Goal: Contribute content: Contribute content

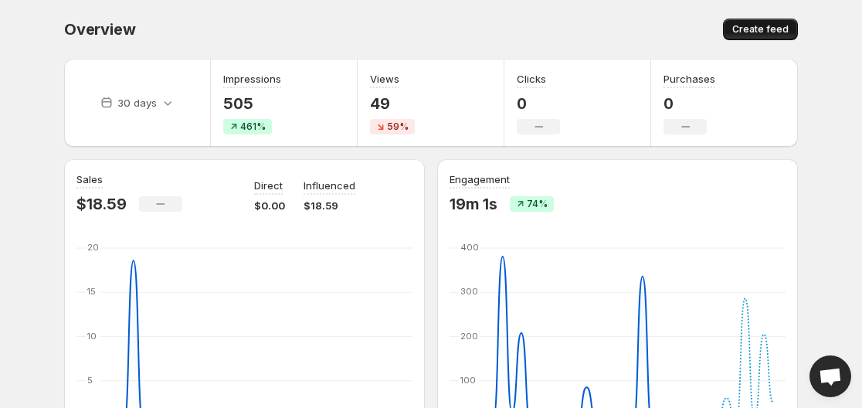
click at [770, 26] on span "Create feed" at bounding box center [761, 29] width 56 height 12
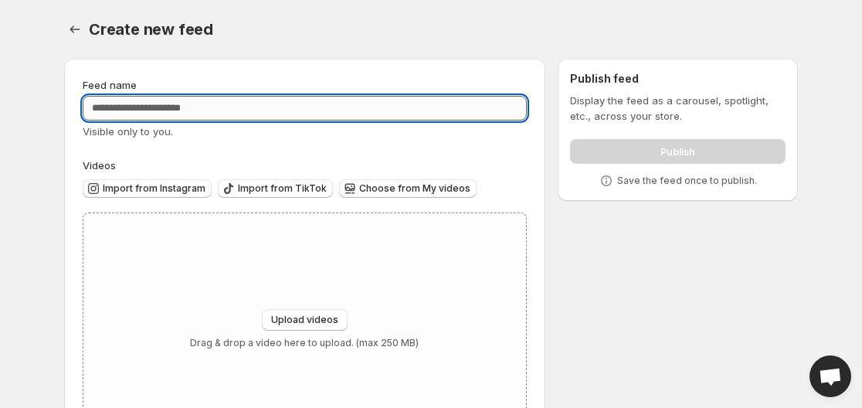
click at [361, 97] on input "Feed name" at bounding box center [305, 108] width 444 height 25
click at [363, 252] on div "Upload videos Drag & drop a video here to upload. (max 250 MB)" at bounding box center [304, 329] width 443 height 232
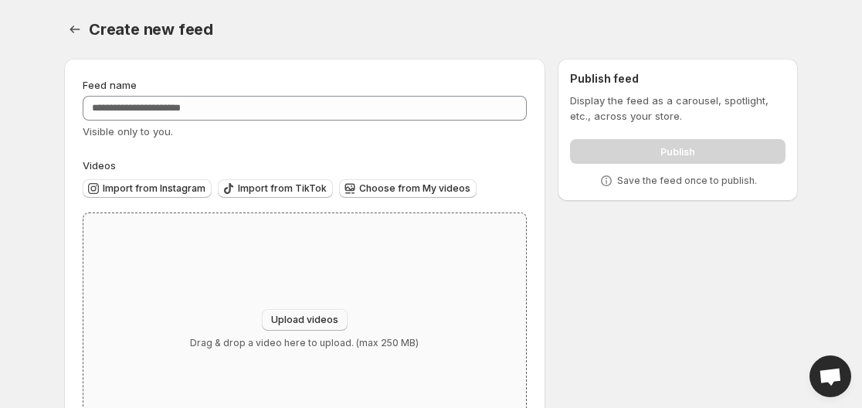
click at [302, 311] on button "Upload videos" at bounding box center [305, 320] width 86 height 22
type input "**********"
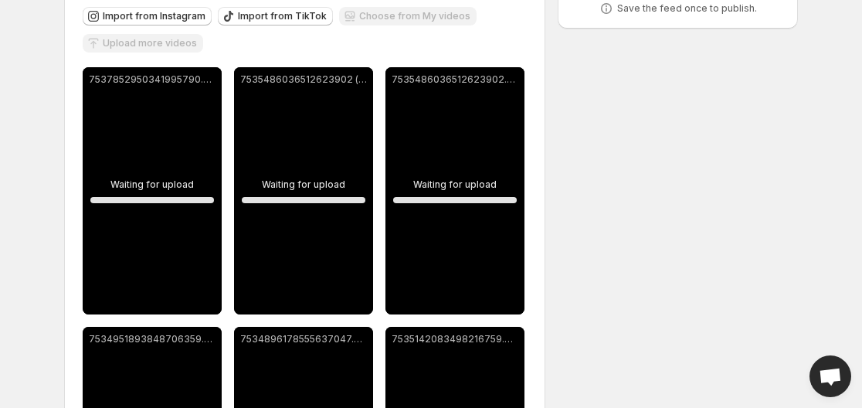
scroll to position [186, 0]
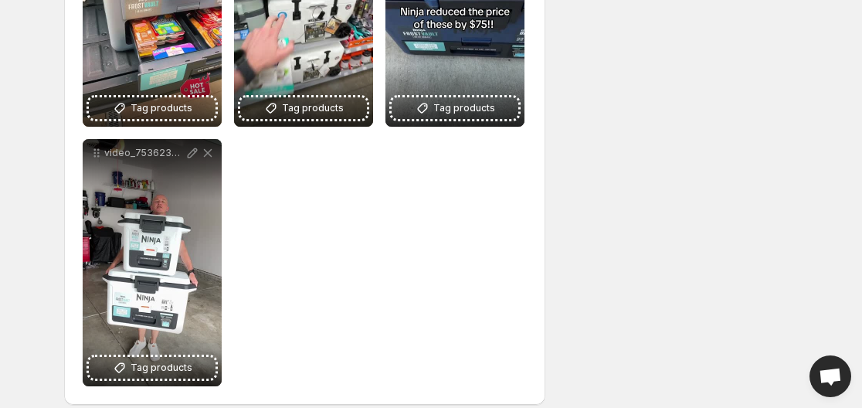
scroll to position [1933, 0]
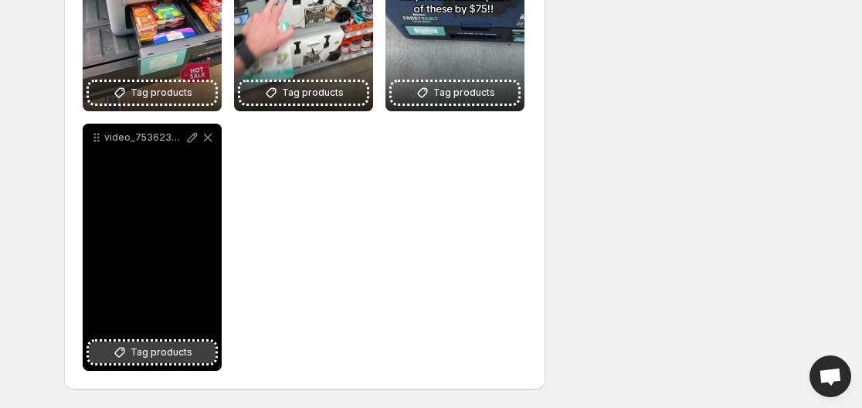
click at [163, 353] on span "Tag products" at bounding box center [162, 352] width 62 height 15
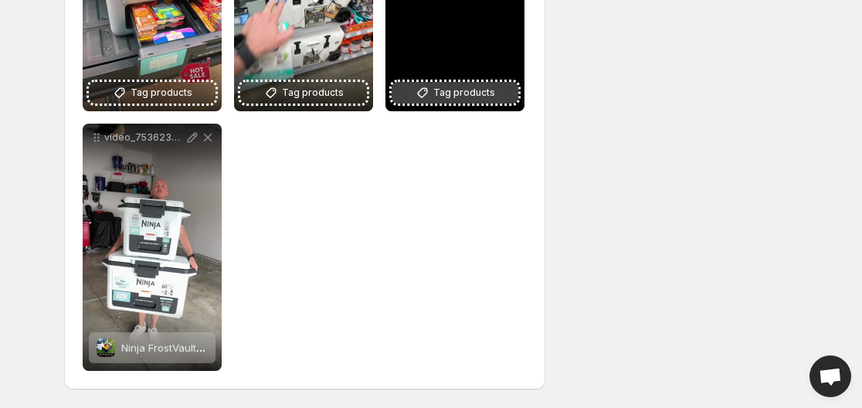
click at [486, 93] on span "Tag products" at bounding box center [464, 92] width 62 height 15
click at [447, 102] on button "Tag products" at bounding box center [455, 93] width 127 height 22
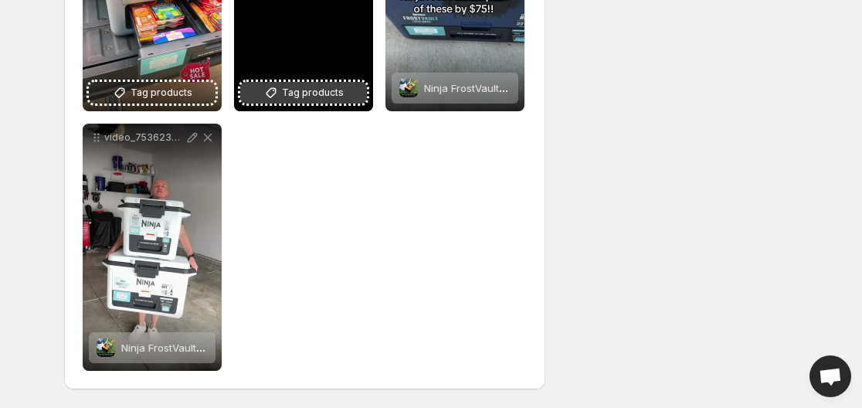
click at [276, 86] on icon at bounding box center [270, 92] width 15 height 15
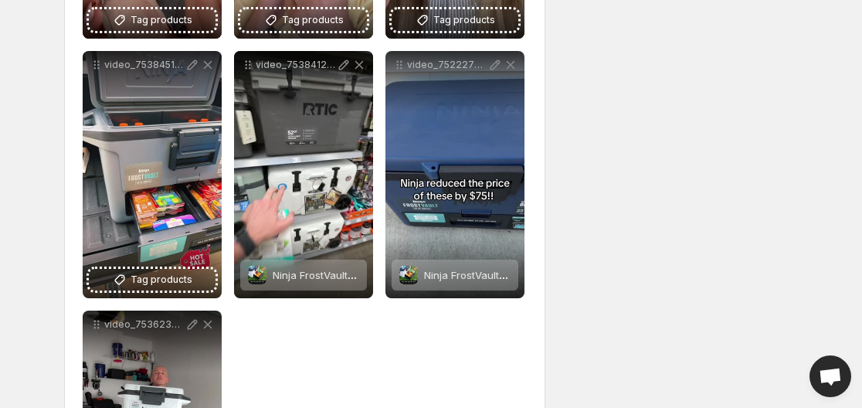
scroll to position [1748, 0]
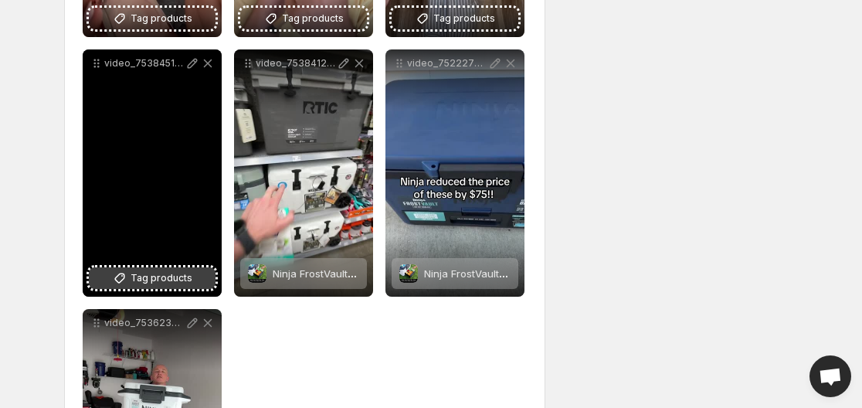
click at [172, 287] on button "Tag products" at bounding box center [152, 278] width 127 height 22
click at [186, 268] on button "Tag products" at bounding box center [152, 278] width 127 height 22
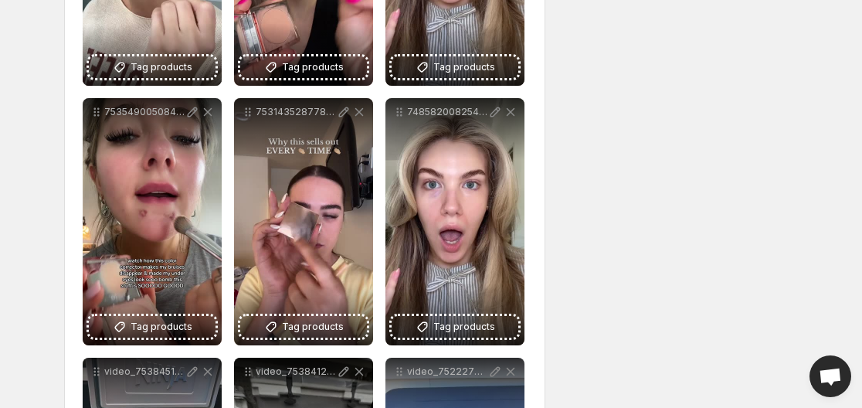
scroll to position [1439, 0]
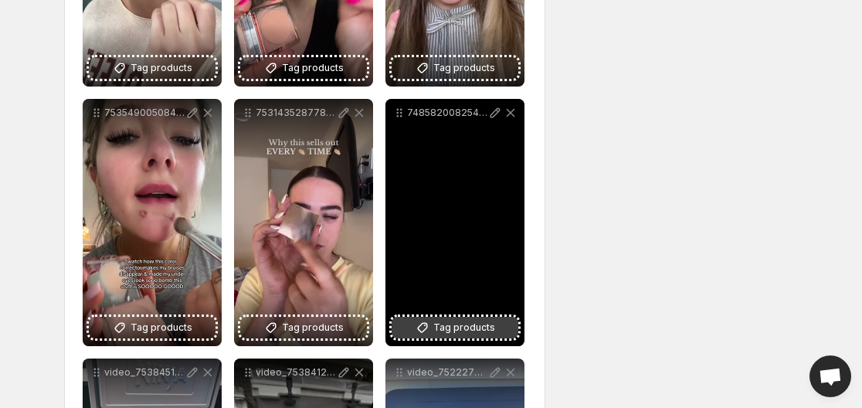
click at [469, 320] on span "Tag products" at bounding box center [464, 327] width 62 height 15
click at [435, 319] on button "Tag products" at bounding box center [455, 328] width 127 height 22
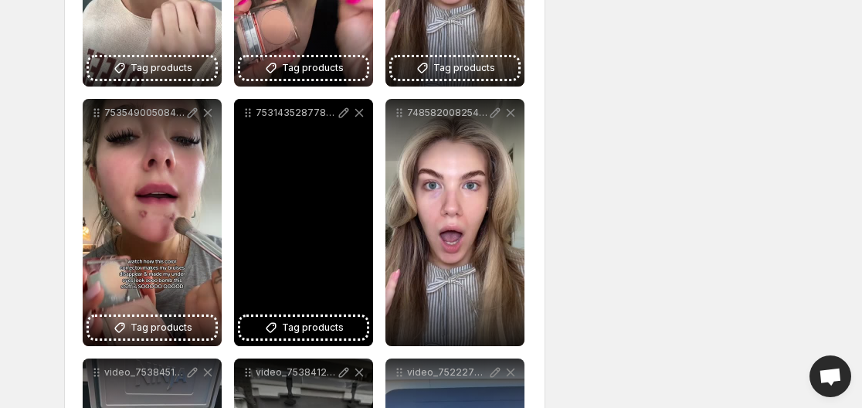
click at [280, 338] on div "7531435287788981518" at bounding box center [303, 222] width 139 height 247
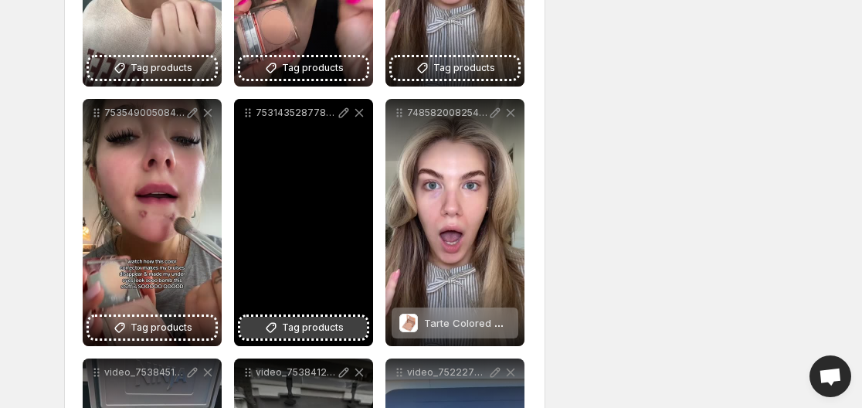
click at [282, 330] on button "Tag products" at bounding box center [303, 328] width 127 height 22
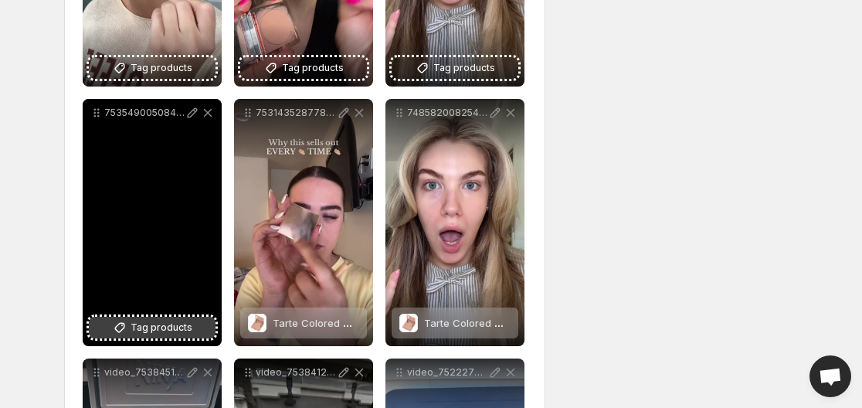
click at [195, 328] on button "Tag products" at bounding box center [152, 328] width 127 height 22
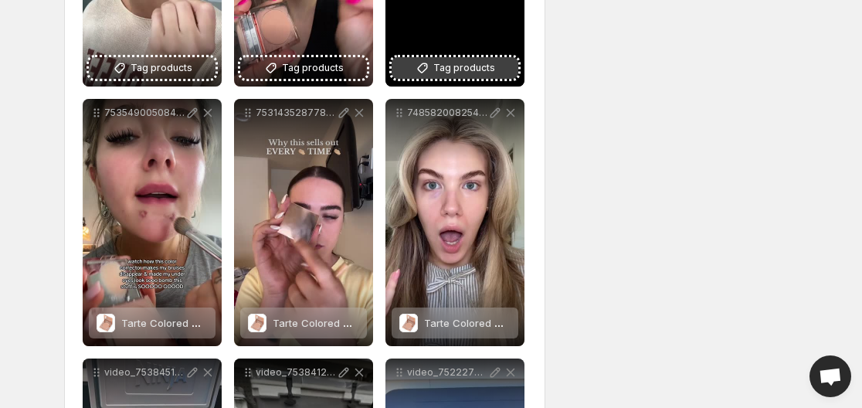
click at [430, 72] on icon at bounding box center [422, 67] width 15 height 15
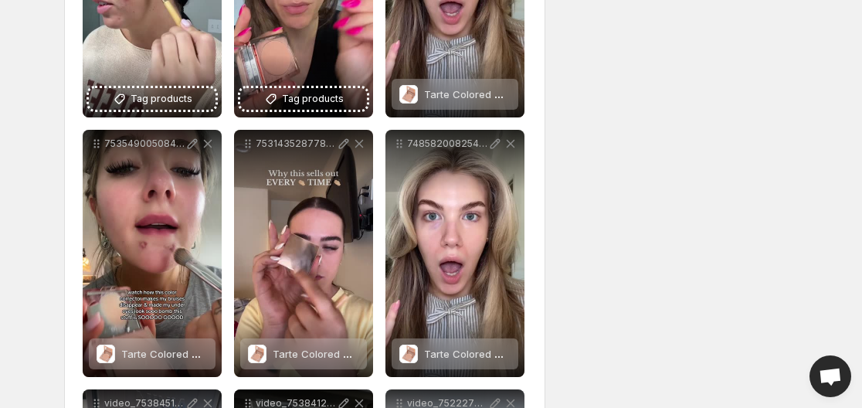
scroll to position [1284, 0]
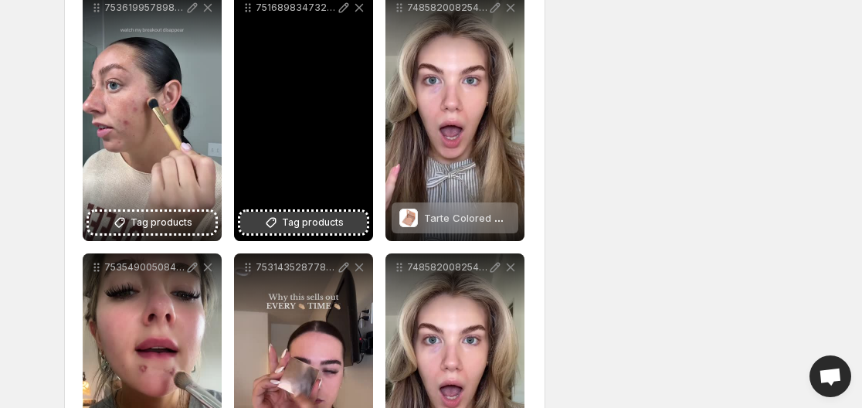
click at [323, 217] on span "Tag products" at bounding box center [313, 222] width 62 height 15
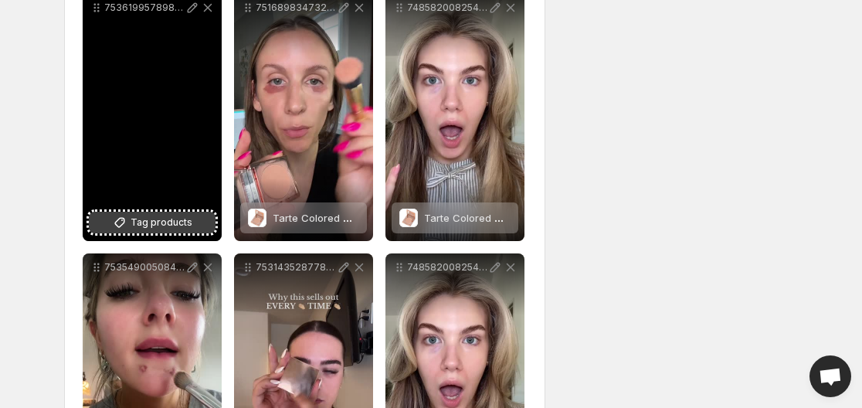
click at [185, 224] on span "Tag products" at bounding box center [162, 222] width 62 height 15
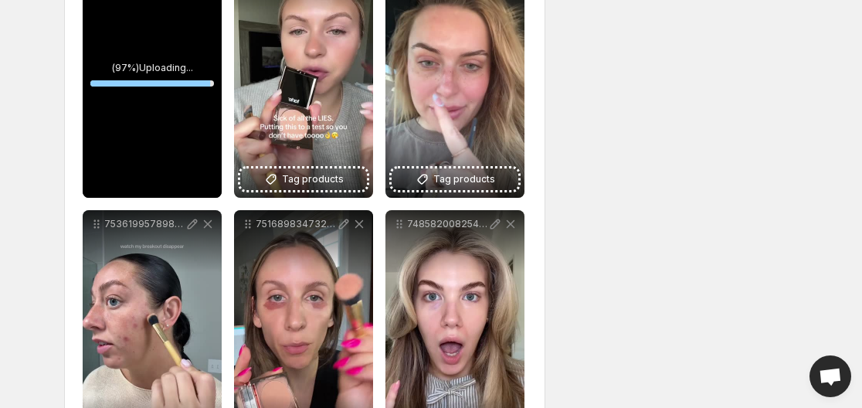
scroll to position [1006, 0]
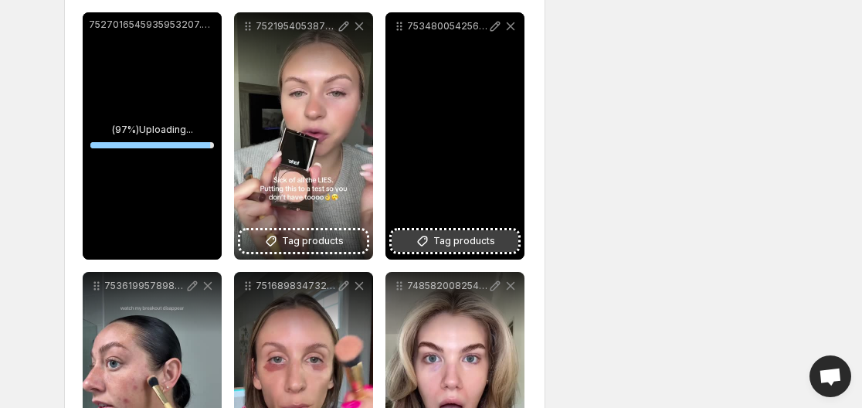
click at [428, 236] on icon at bounding box center [422, 240] width 15 height 15
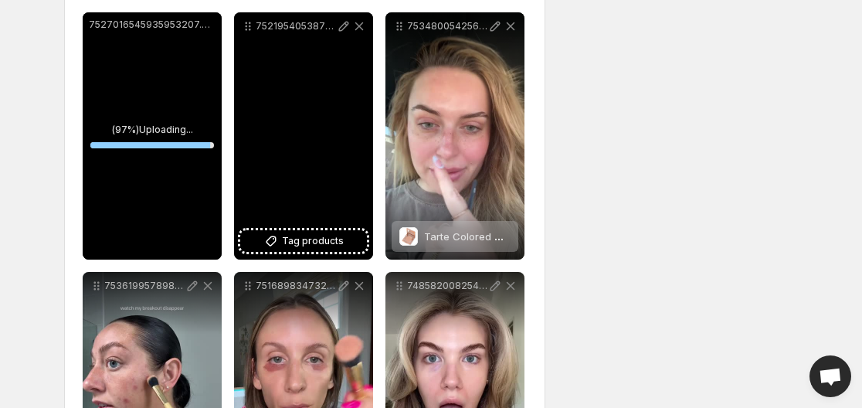
click at [304, 227] on div "7521954053878811918" at bounding box center [303, 135] width 139 height 247
click at [292, 236] on span "Tag products" at bounding box center [313, 240] width 62 height 15
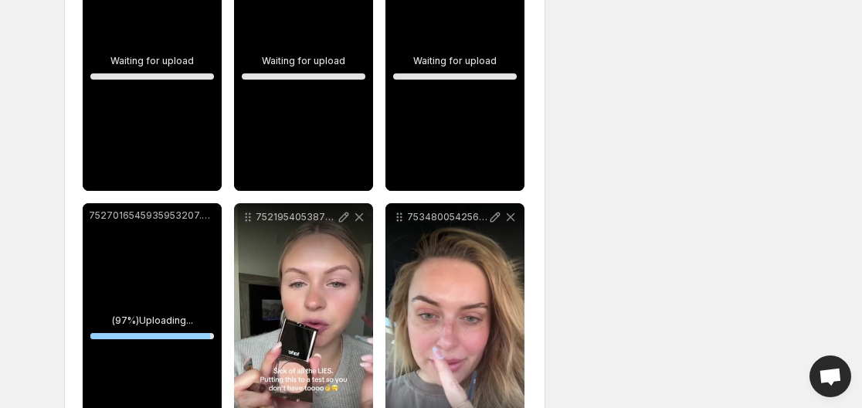
scroll to position [820, 0]
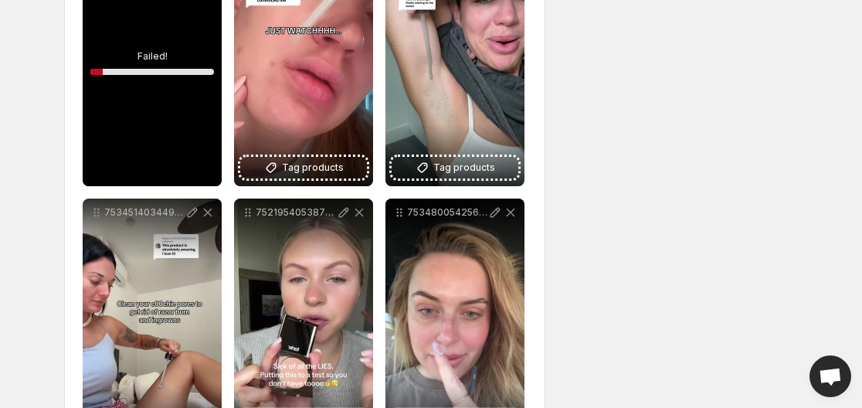
click at [152, 57] on div "7530830799843675406.mp4" at bounding box center [152, 62] width 139 height 247
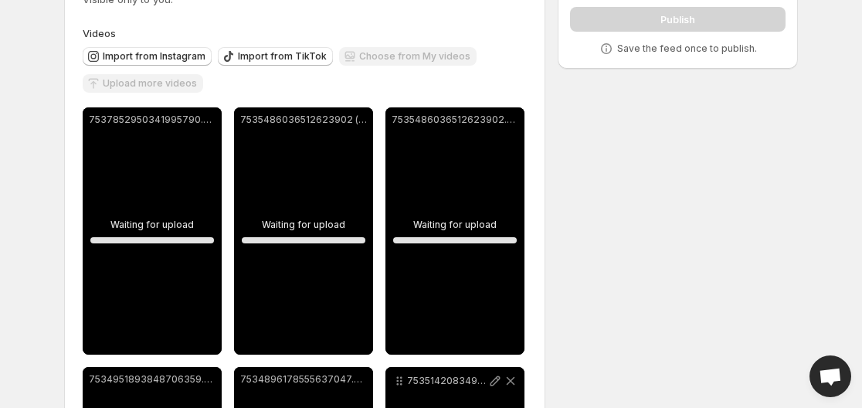
scroll to position [123, 0]
